Goal: Find specific page/section: Find specific page/section

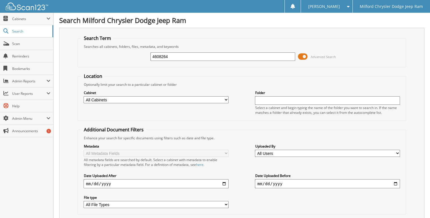
type input "4608264"
click at [182, 54] on input "4608264" at bounding box center [222, 56] width 145 height 8
type input "4608204"
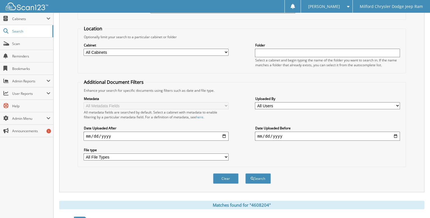
scroll to position [123, 0]
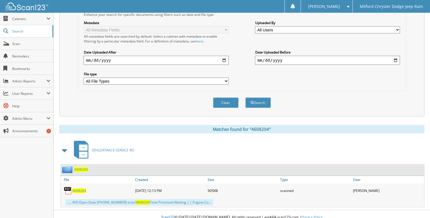
click at [78, 188] on span "4608204" at bounding box center [79, 190] width 14 height 5
click at [28, 46] on link "Scan" at bounding box center [26, 44] width 53 height 12
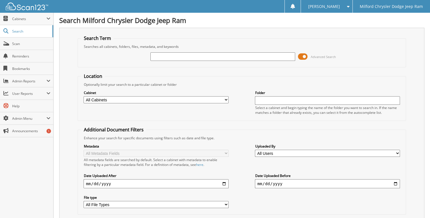
click at [166, 57] on input "text" at bounding box center [222, 56] width 145 height 8
type input "4606818"
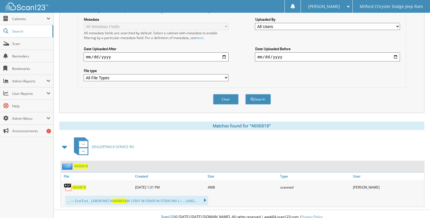
scroll to position [127, 0]
click at [80, 185] on span "4606818" at bounding box center [79, 187] width 14 height 5
click at [33, 41] on span "Scan" at bounding box center [31, 43] width 38 height 5
